Goal: Information Seeking & Learning: Learn about a topic

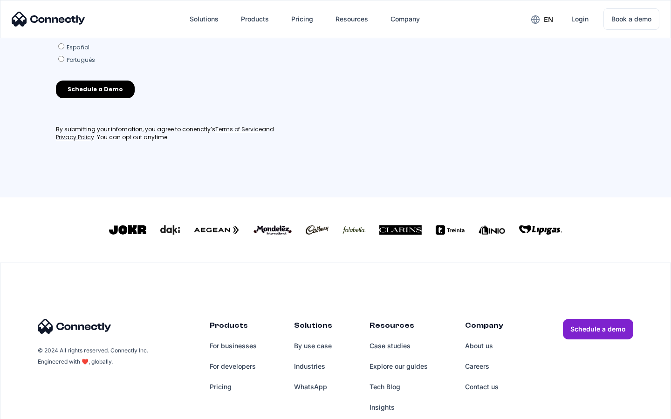
scroll to position [408, 0]
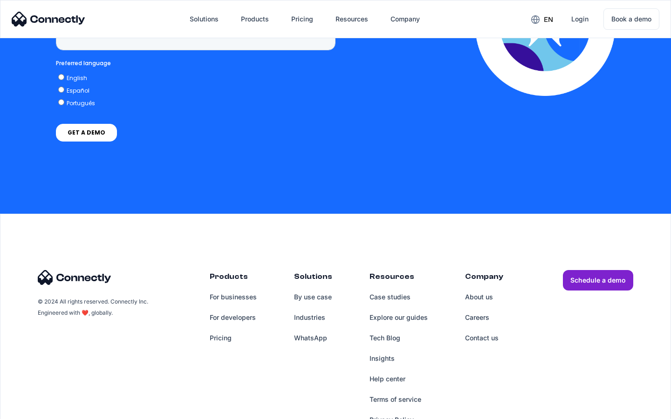
scroll to position [2372, 0]
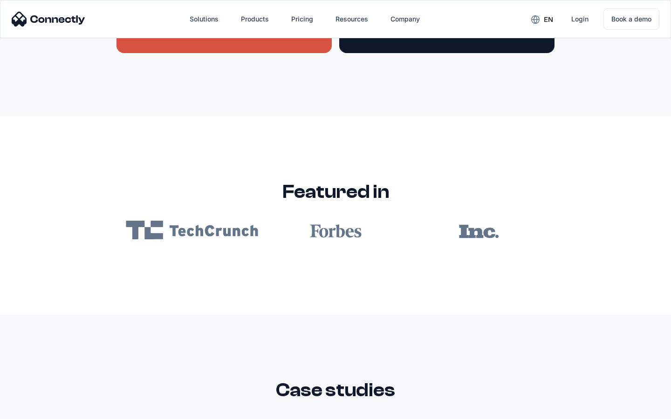
scroll to position [5578, 0]
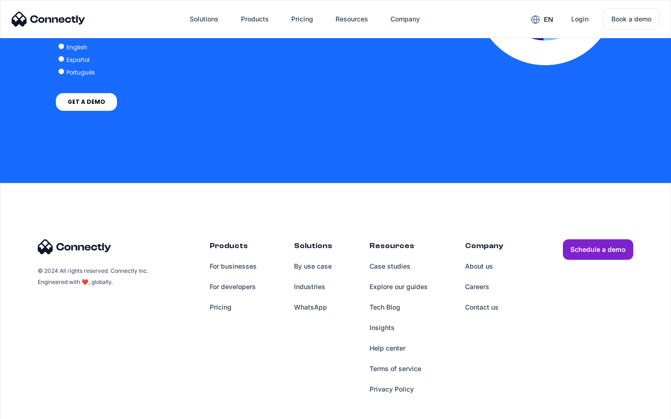
scroll to position [2045, 0]
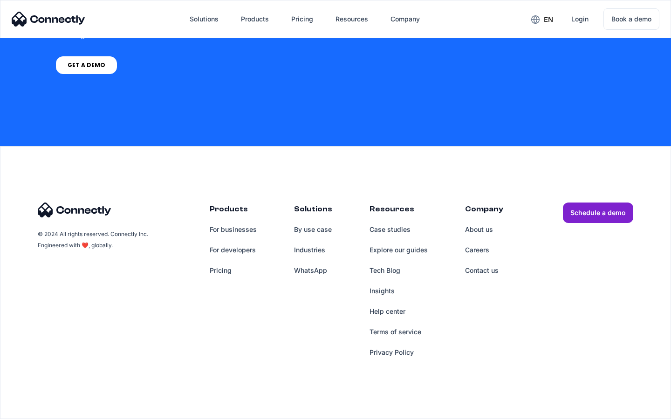
scroll to position [644, 0]
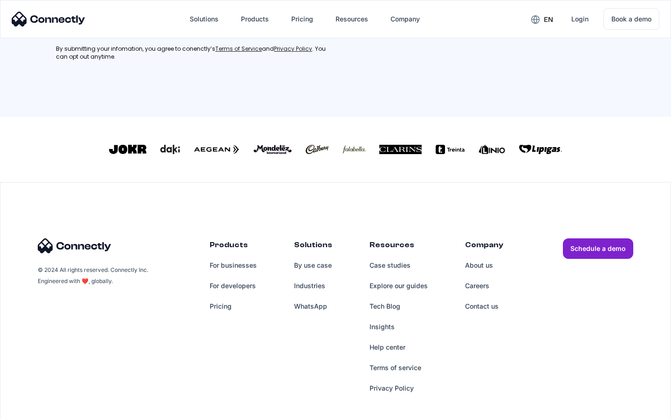
scroll to position [419, 0]
